Goal: Task Accomplishment & Management: Complete application form

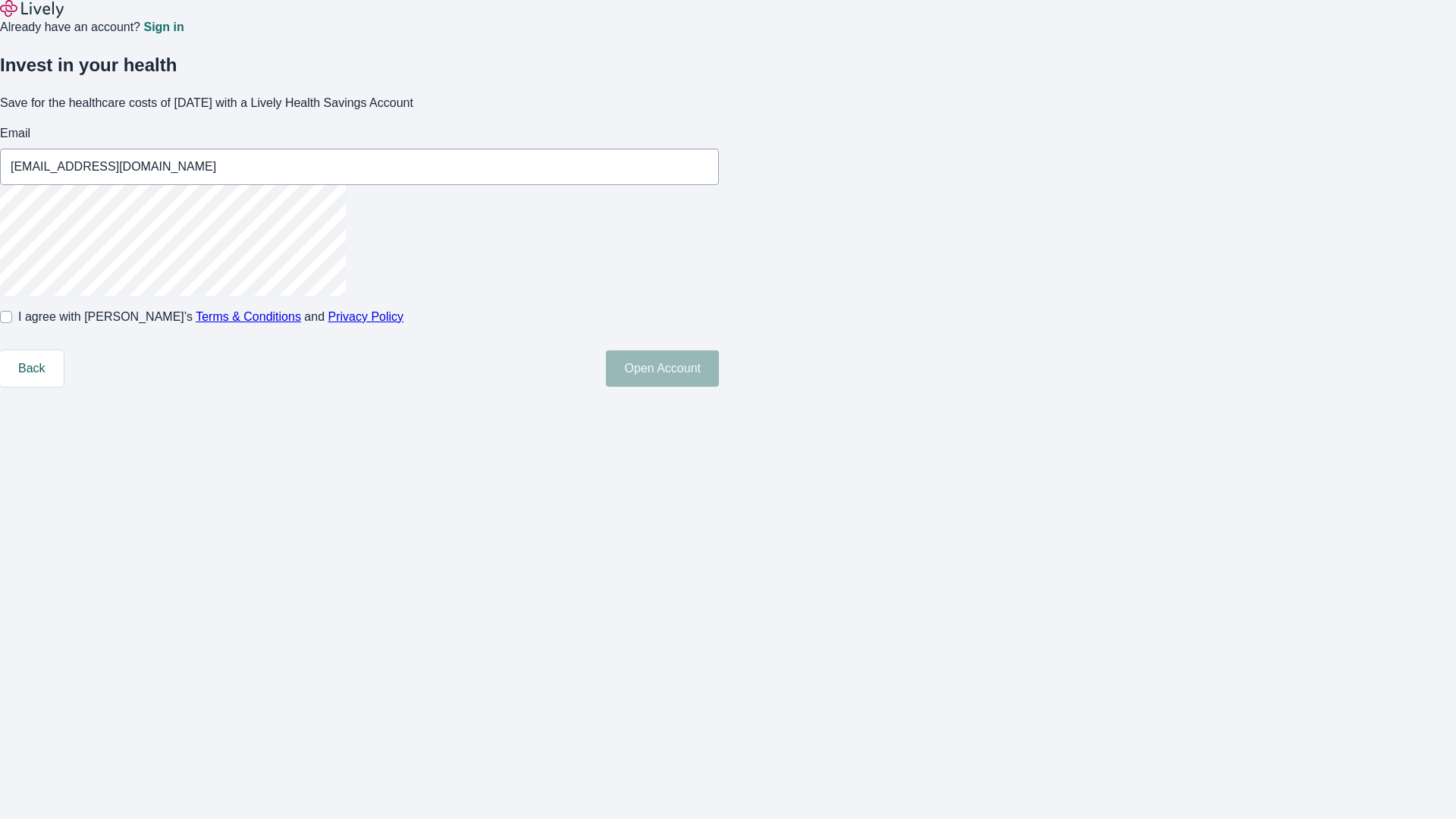
click at [12, 323] on input "I agree with Lively’s Terms & Conditions and Privacy Policy" at bounding box center [6, 317] width 12 height 12
checkbox input "true"
click at [719, 387] on button "Open Account" at bounding box center [662, 368] width 113 height 37
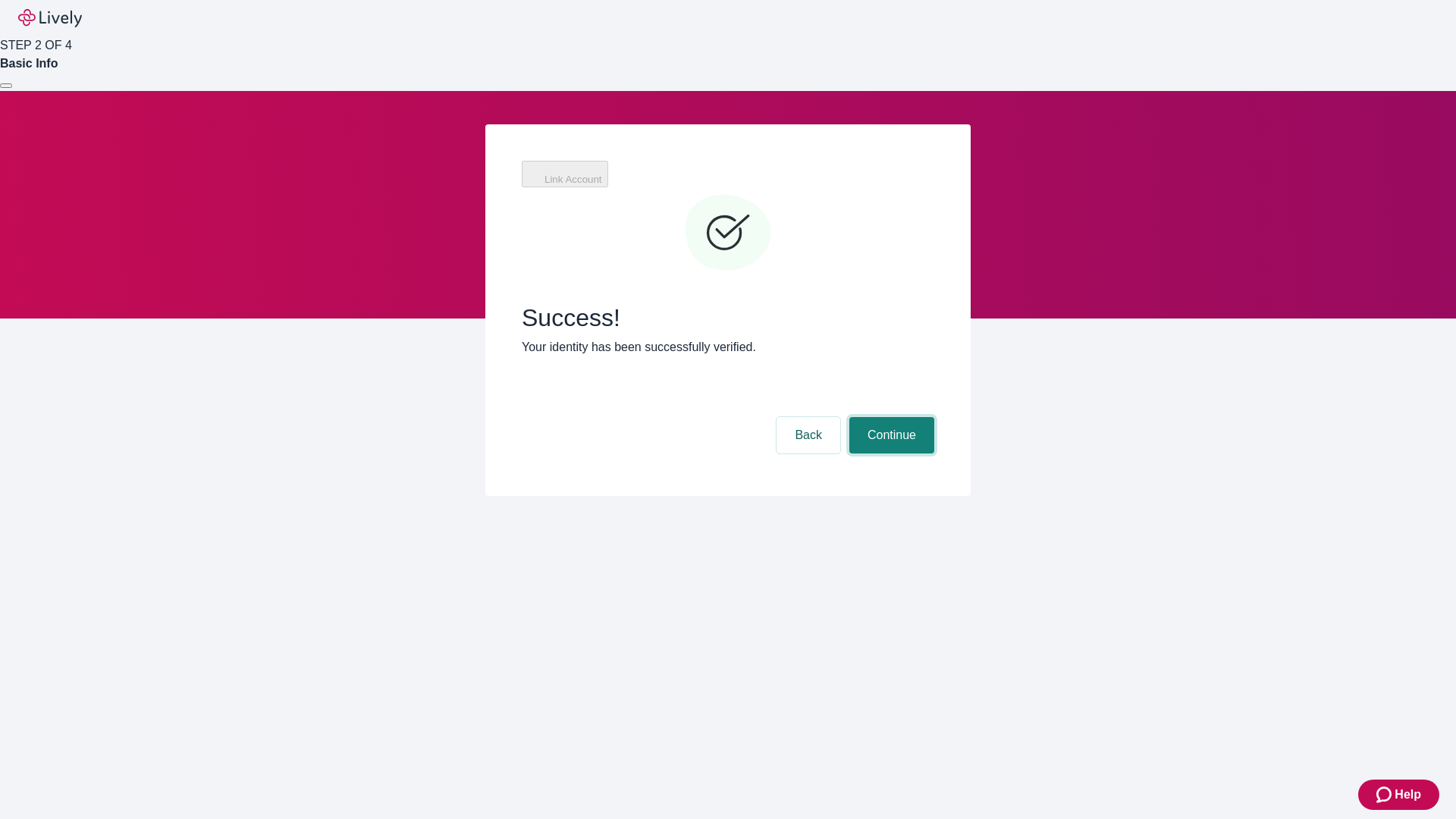
click at [889, 417] on button "Continue" at bounding box center [892, 435] width 85 height 37
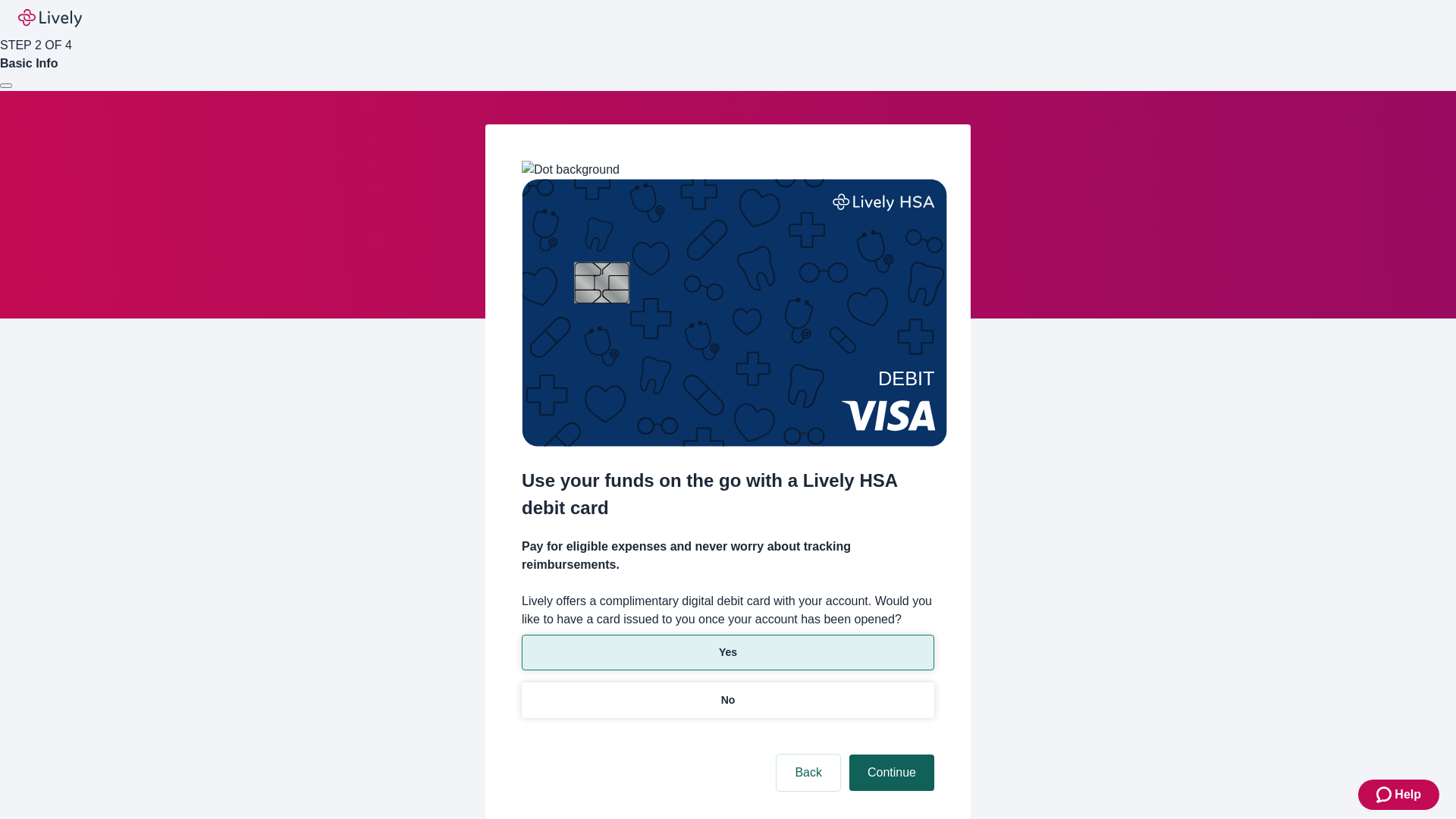
click at [728, 644] on p "Yes" at bounding box center [728, 652] width 18 height 16
click at [889, 754] on button "Continue" at bounding box center [892, 772] width 85 height 37
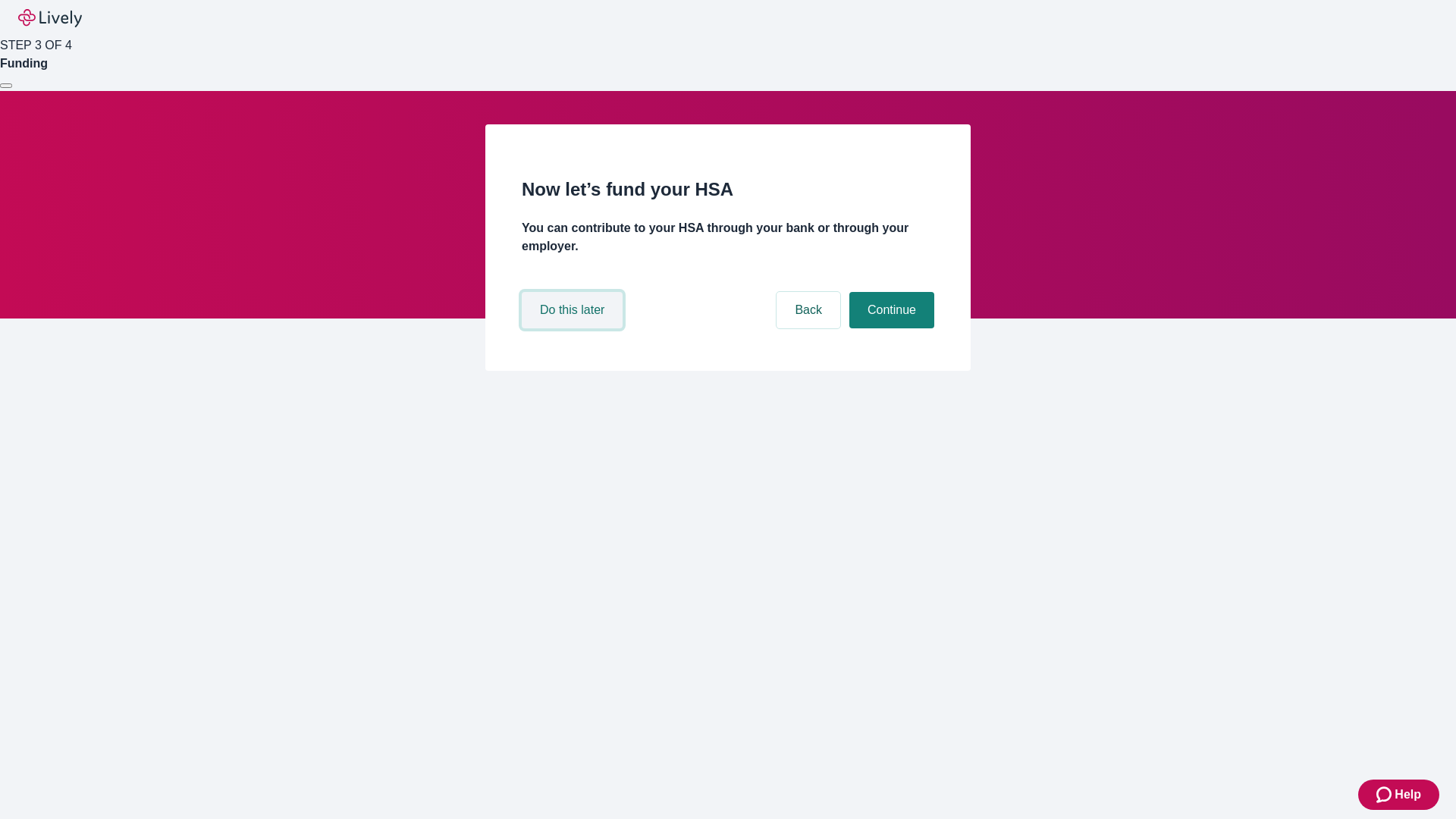
click at [574, 328] on button "Do this later" at bounding box center [572, 310] width 101 height 37
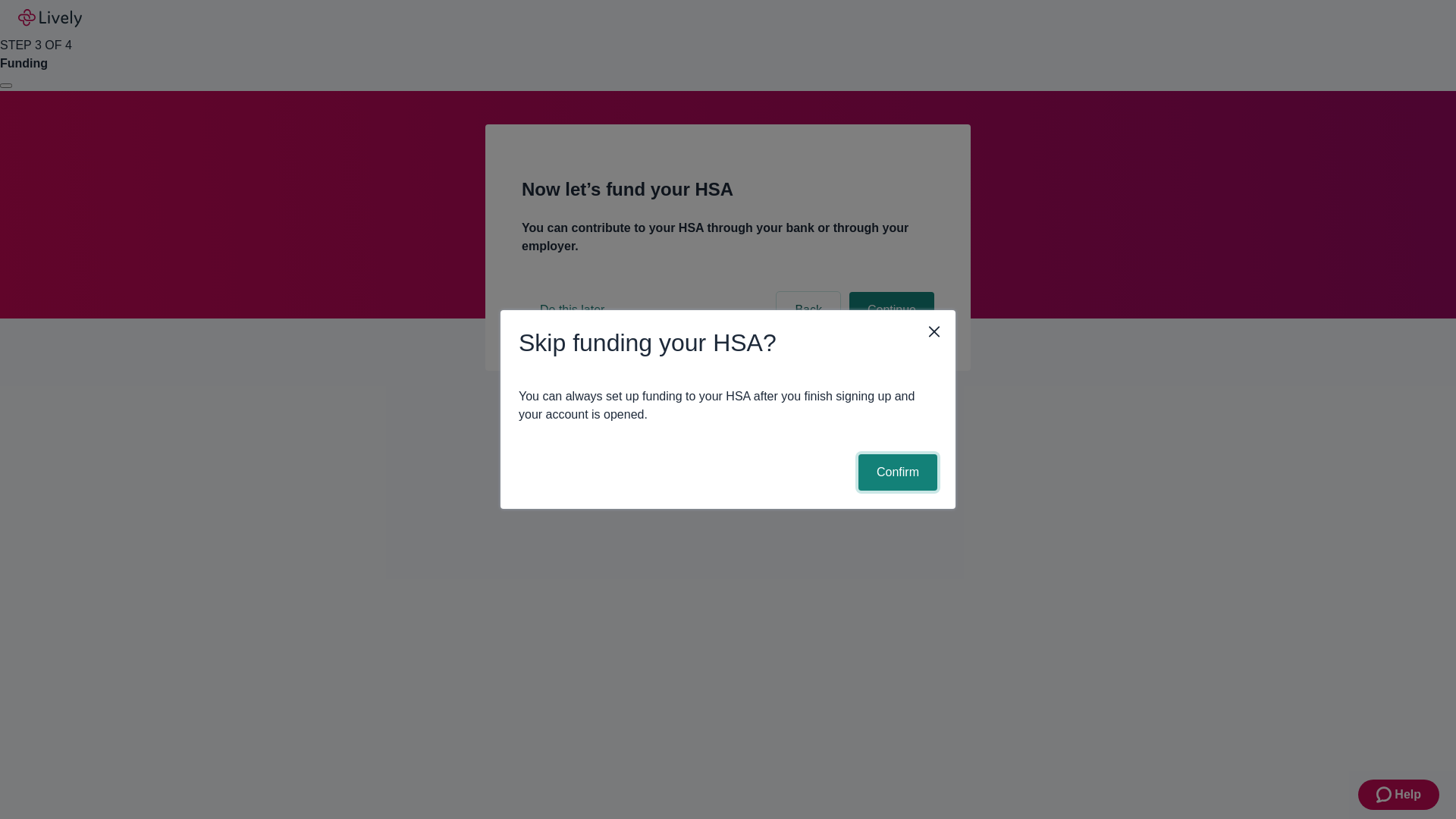
click at [896, 473] on button "Confirm" at bounding box center [897, 472] width 79 height 37
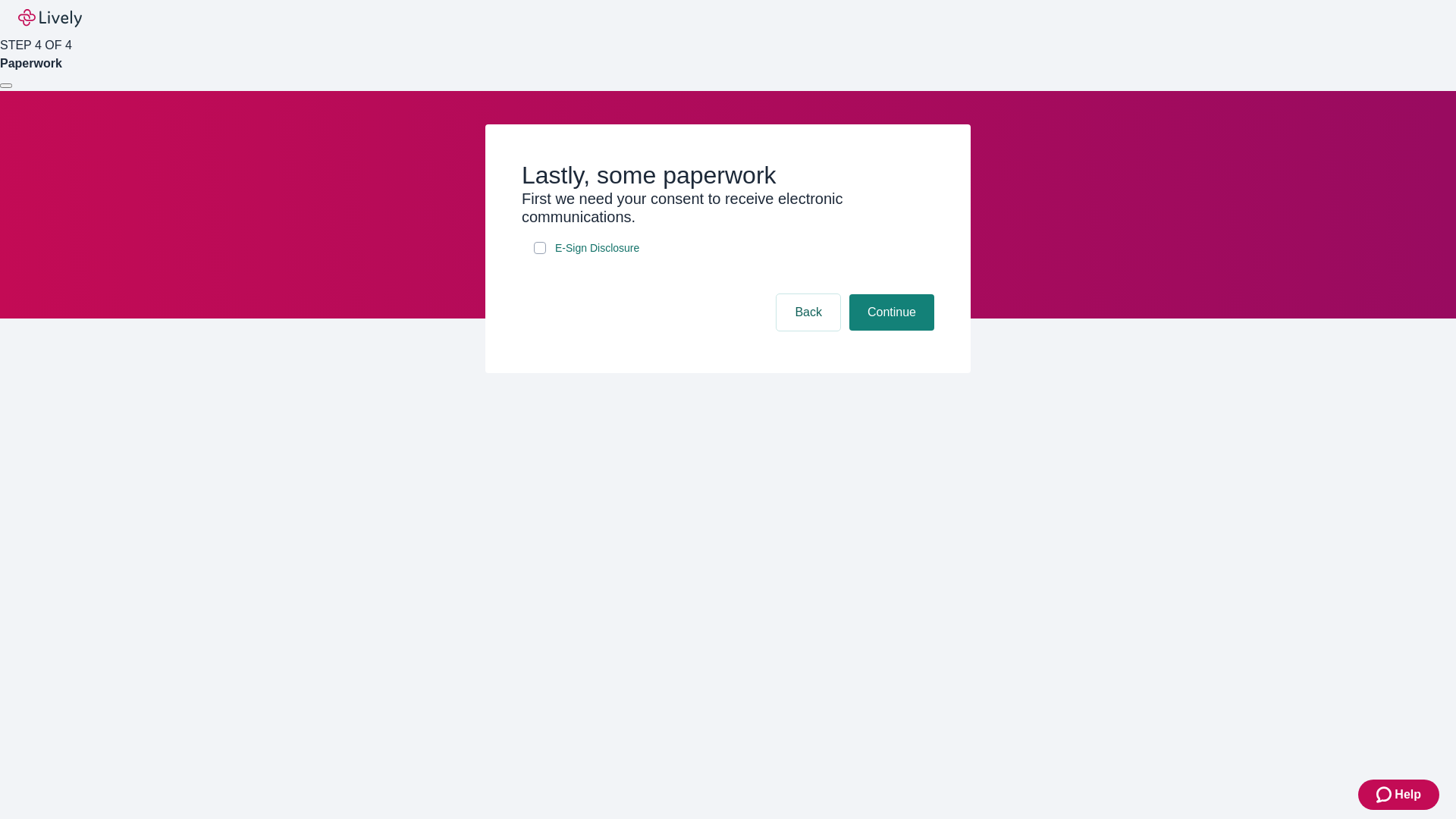
click at [540, 254] on input "E-Sign Disclosure" at bounding box center [540, 247] width 12 height 12
checkbox input "true"
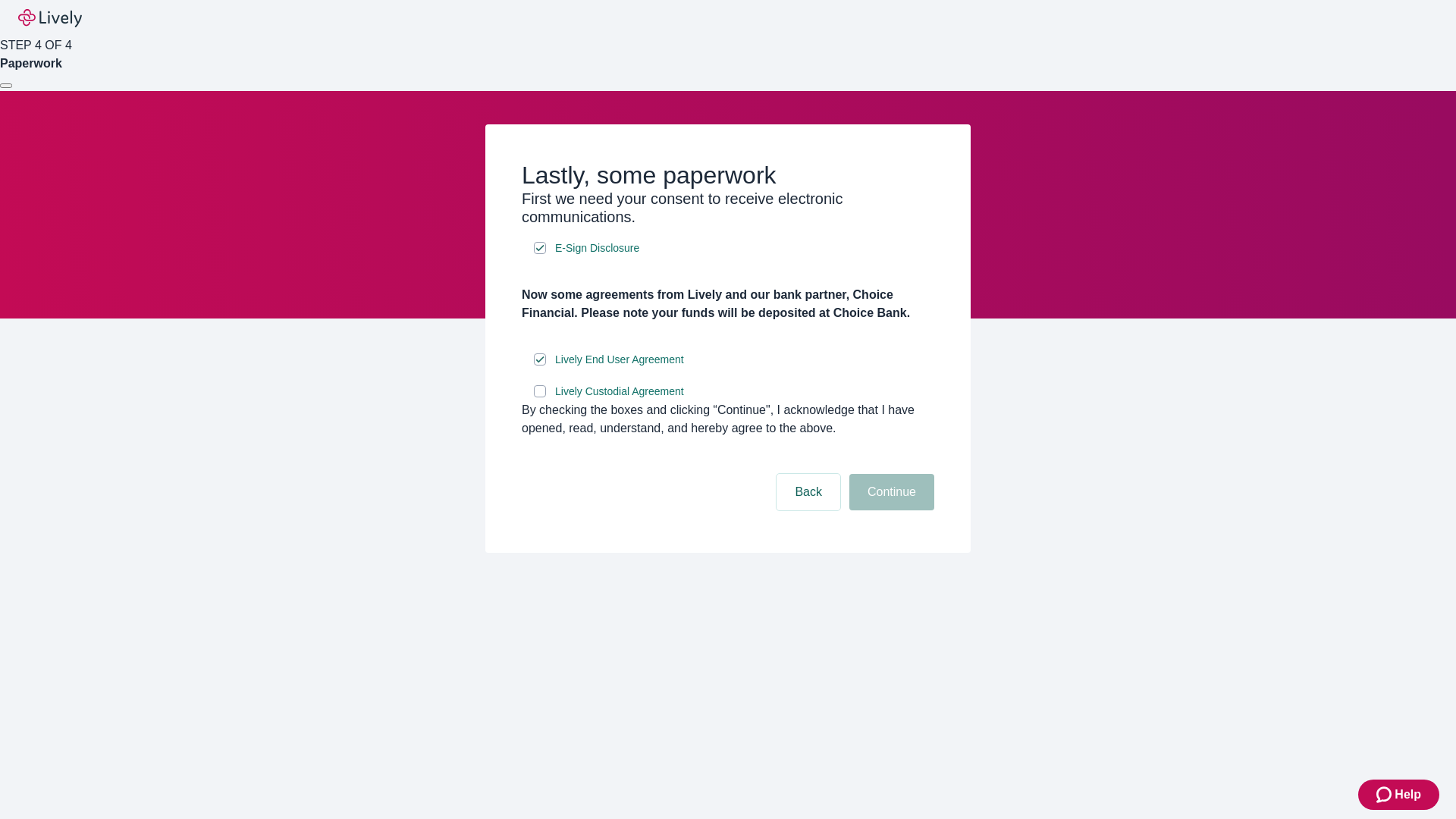
click at [540, 398] on input "Lively Custodial Agreement" at bounding box center [540, 391] width 12 height 12
checkbox input "true"
click at [889, 510] on button "Continue" at bounding box center [892, 492] width 85 height 37
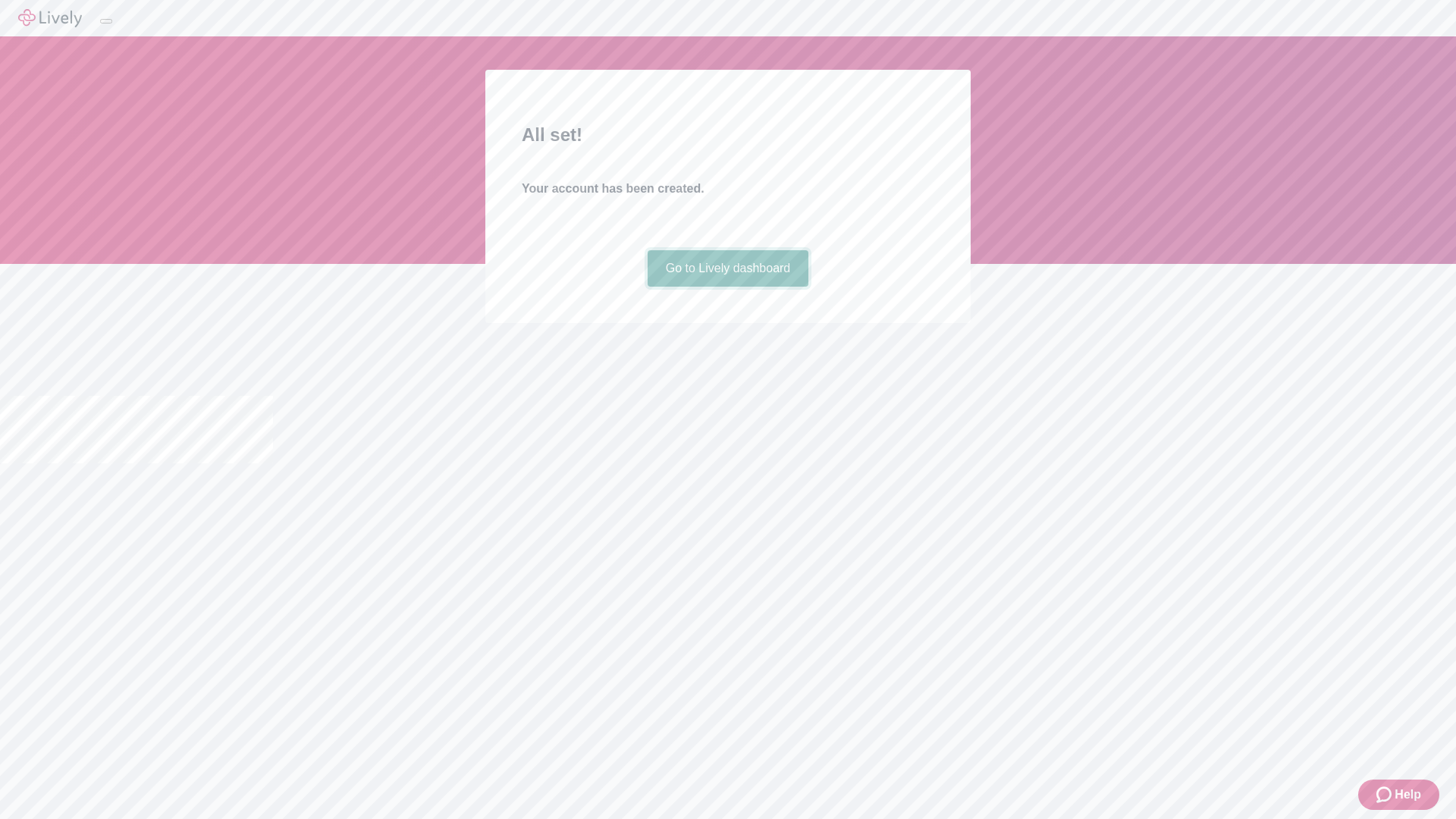
click at [728, 287] on link "Go to Lively dashboard" at bounding box center [728, 268] width 162 height 37
